Goal: Use online tool/utility: Utilize a website feature to perform a specific function

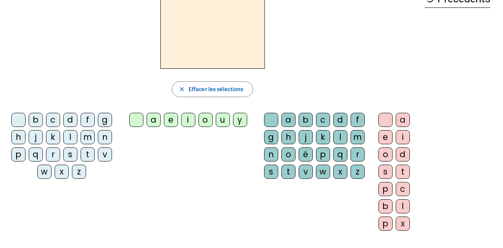
scroll to position [50, 0]
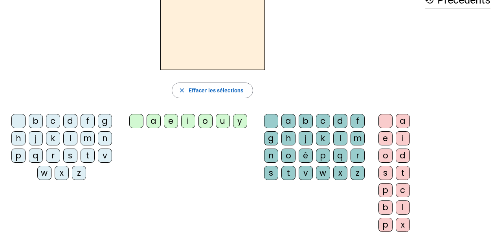
click at [33, 156] on div "q" at bounding box center [36, 156] width 14 height 14
click at [222, 119] on div "u" at bounding box center [223, 121] width 14 height 14
click at [404, 137] on div "i" at bounding box center [403, 138] width 14 height 14
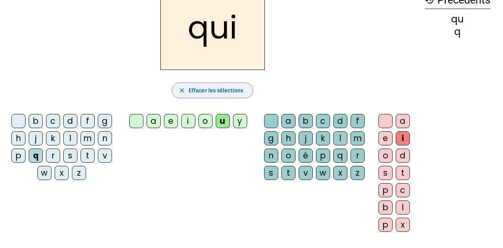
click at [211, 90] on span "Effacer les sélections" at bounding box center [216, 90] width 55 height 9
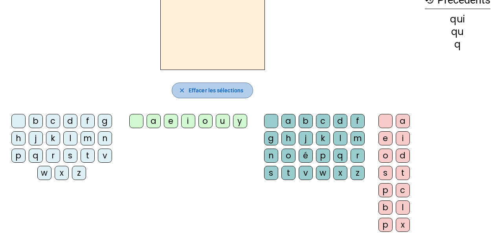
click at [211, 90] on span "Effacer les sélections" at bounding box center [216, 90] width 55 height 9
click at [72, 154] on div "s" at bounding box center [70, 156] width 14 height 14
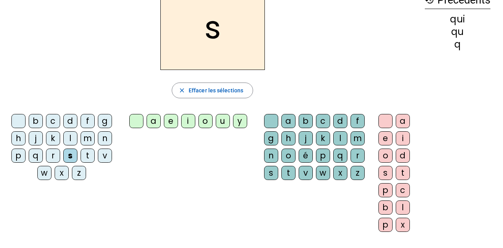
click at [188, 119] on div "i" at bounding box center [188, 121] width 14 height 14
click at [106, 136] on div "n" at bounding box center [105, 138] width 14 height 14
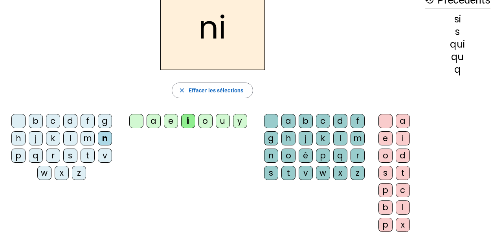
click at [165, 120] on div "e" at bounding box center [171, 121] width 14 height 14
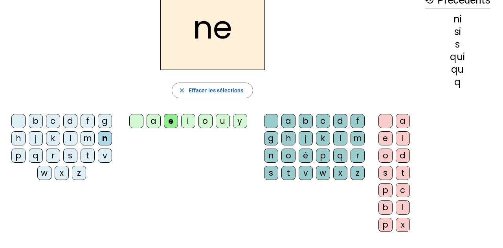
click at [68, 159] on div "s" at bounding box center [70, 156] width 14 height 14
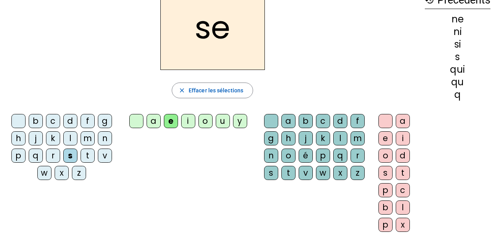
click at [86, 155] on div "t" at bounding box center [88, 156] width 14 height 14
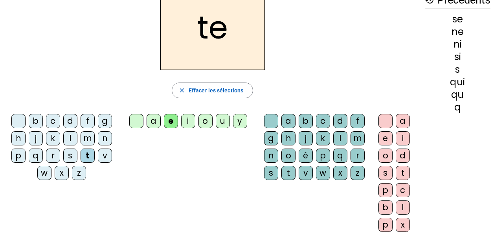
click at [69, 118] on div "d" at bounding box center [70, 121] width 14 height 14
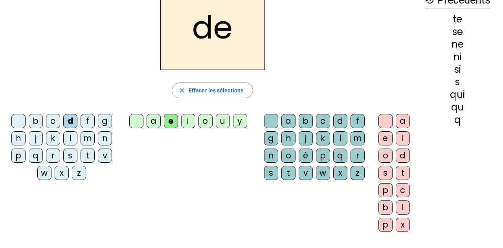
click at [224, 118] on div "u" at bounding box center [223, 121] width 14 height 14
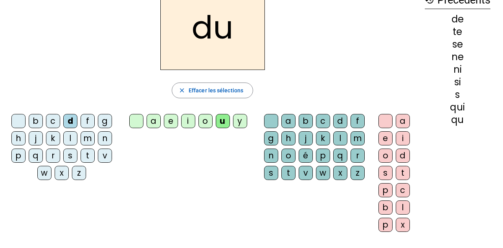
click at [70, 159] on div "s" at bounding box center [70, 156] width 14 height 14
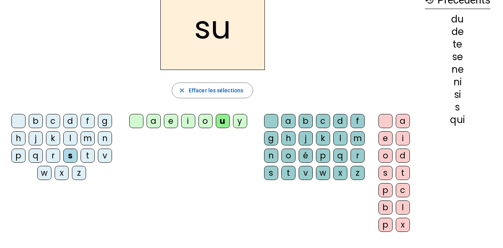
click at [66, 138] on div "l" at bounding box center [70, 138] width 14 height 14
click at [85, 157] on div "t" at bounding box center [88, 156] width 14 height 14
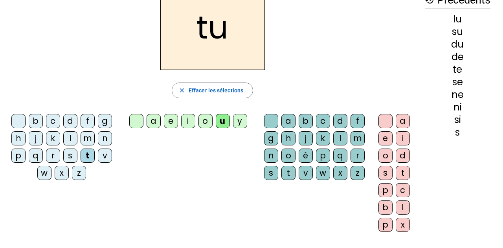
click at [153, 118] on div "a" at bounding box center [154, 121] width 14 height 14
click at [66, 152] on div "s" at bounding box center [70, 156] width 14 height 14
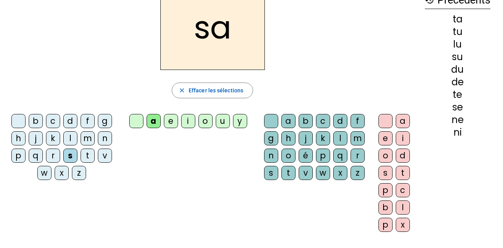
click at [83, 149] on div "t" at bounding box center [88, 156] width 14 height 14
click at [84, 141] on div "m" at bounding box center [88, 138] width 14 height 14
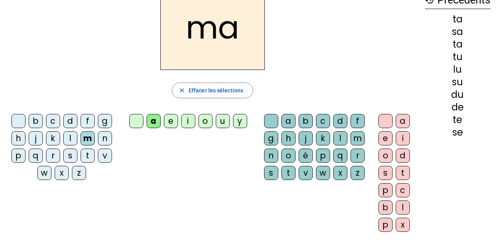
click at [169, 121] on div "e" at bounding box center [171, 121] width 14 height 14
click at [72, 123] on div "d" at bounding box center [70, 121] width 14 height 14
